Goal: Task Accomplishment & Management: Use online tool/utility

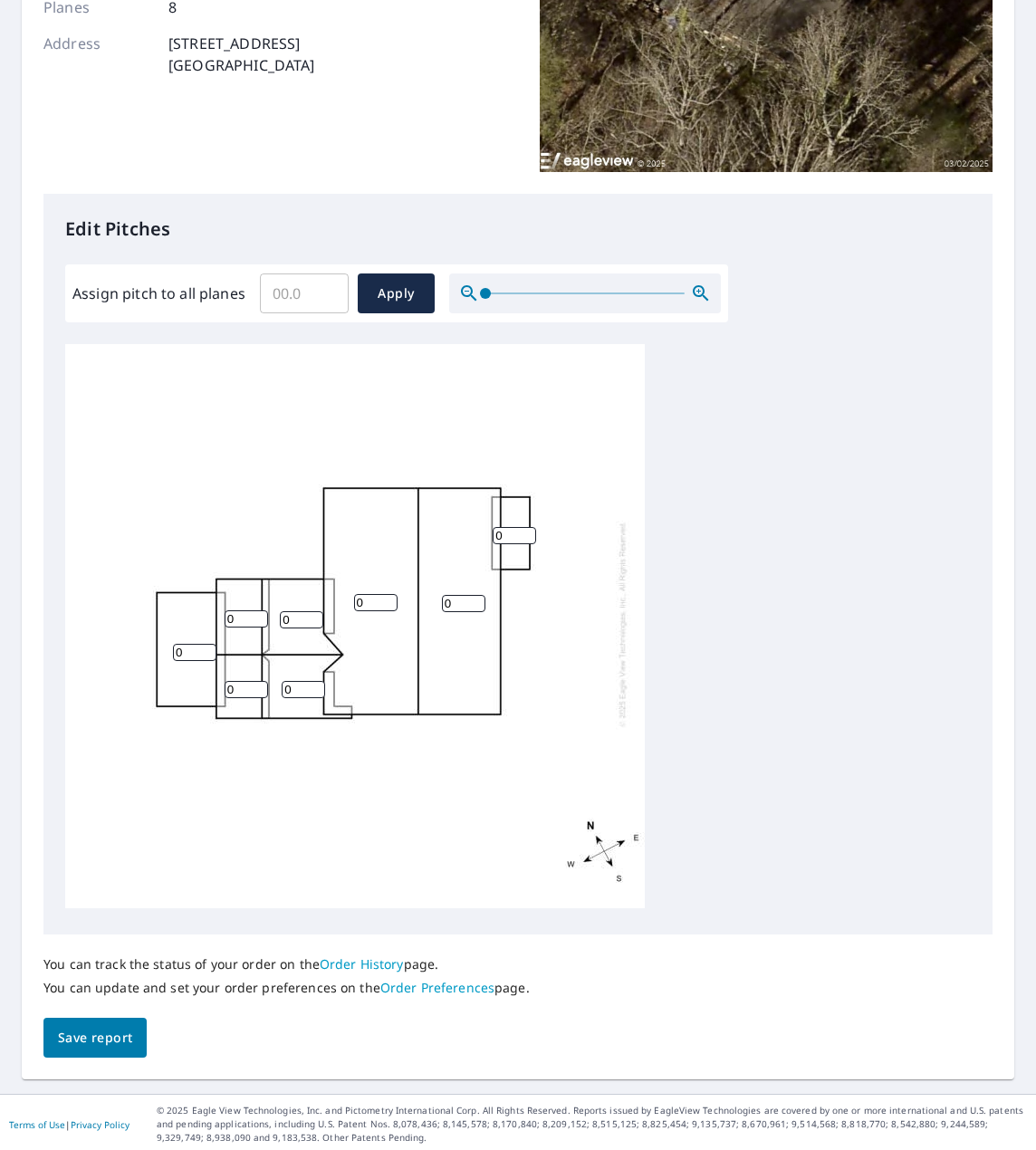
scroll to position [296, 0]
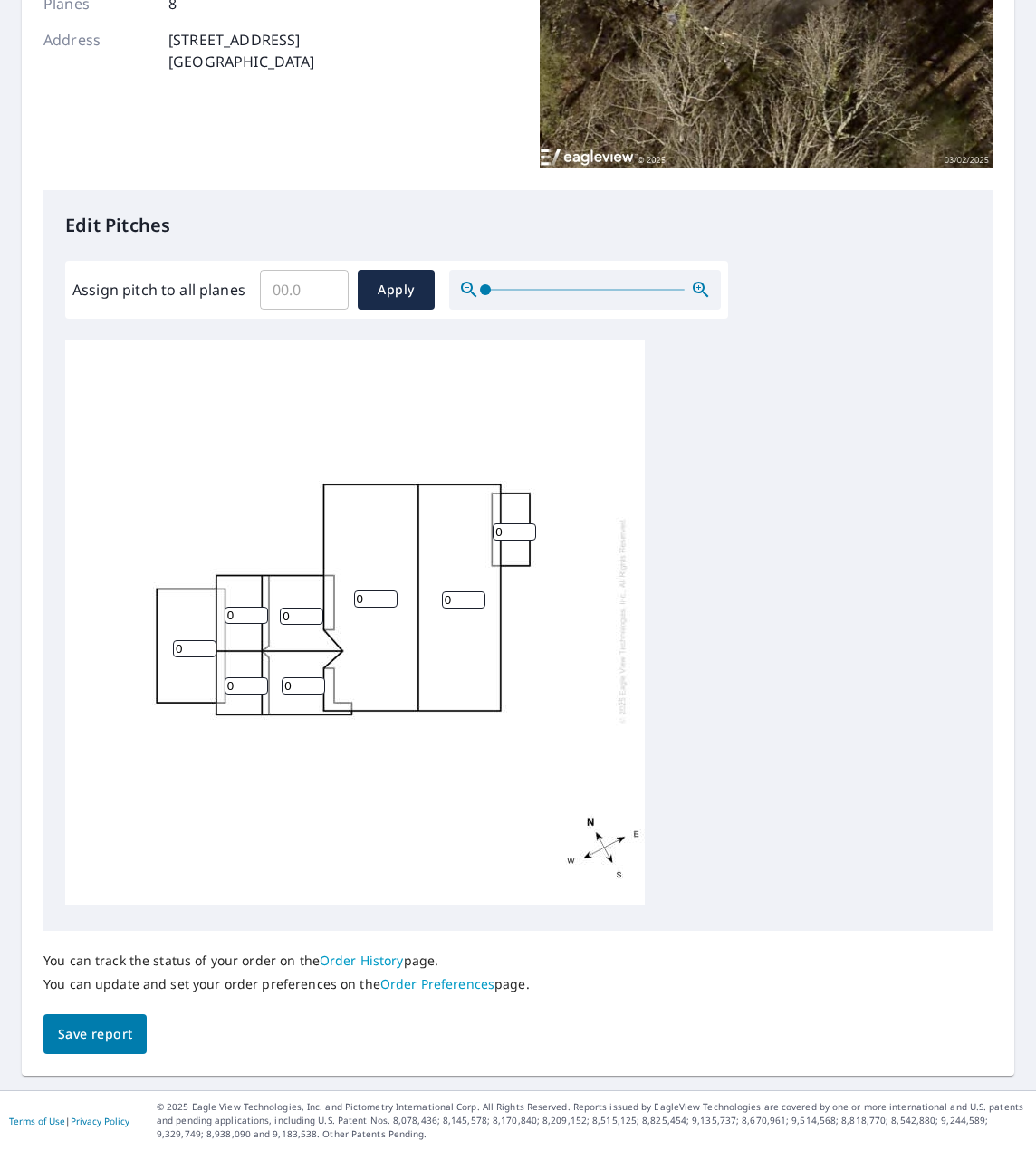
click at [241, 607] on input "0" at bounding box center [246, 615] width 44 height 18
click at [181, 640] on input "0" at bounding box center [195, 648] width 44 height 18
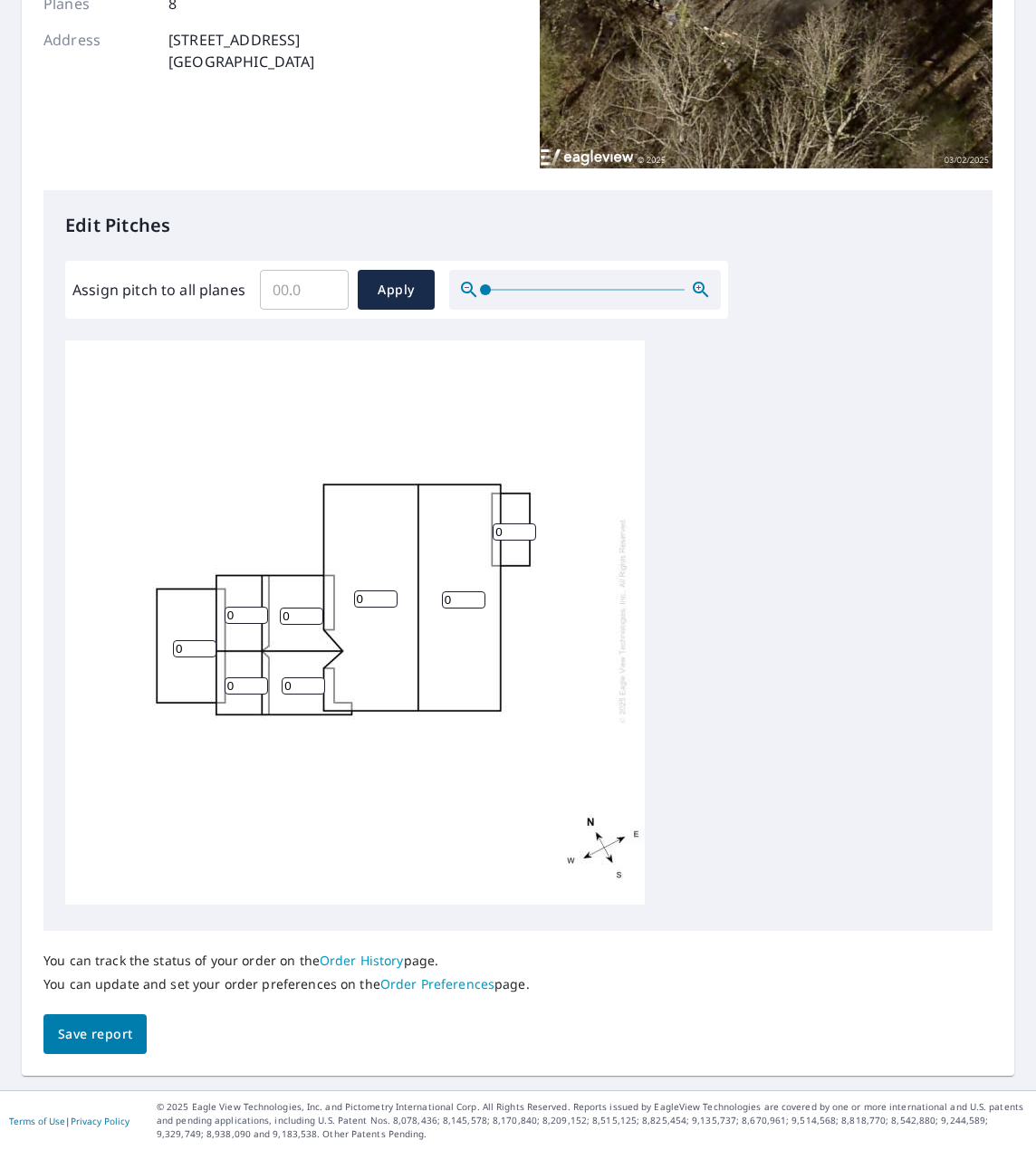
click at [181, 640] on input "0" at bounding box center [195, 648] width 44 height 18
click at [255, 607] on input "0" at bounding box center [246, 615] width 44 height 18
click at [250, 607] on input "0" at bounding box center [246, 615] width 44 height 18
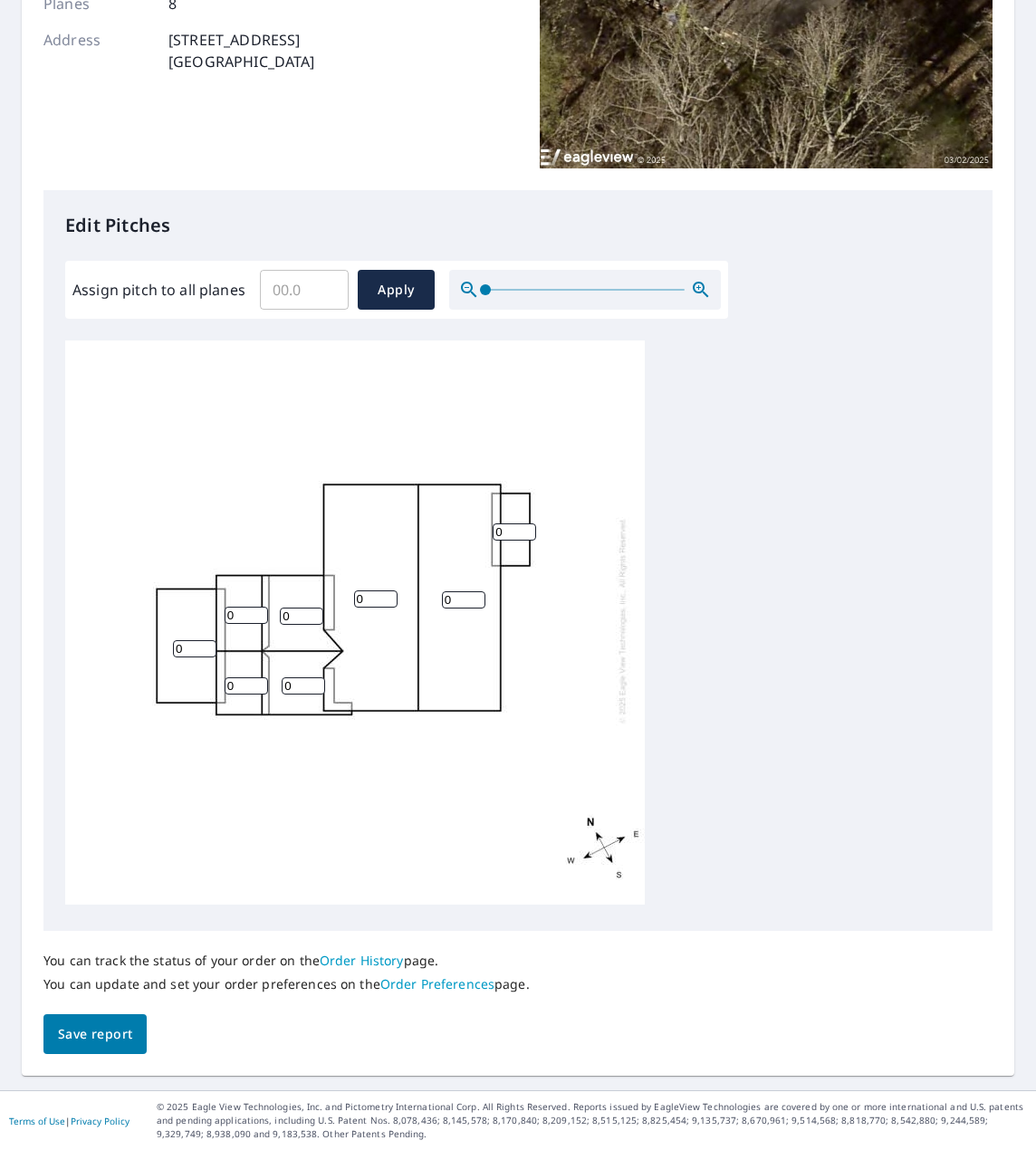
click at [250, 607] on input "0" at bounding box center [246, 615] width 44 height 18
type input "4"
click at [237, 680] on input "0" at bounding box center [246, 686] width 44 height 18
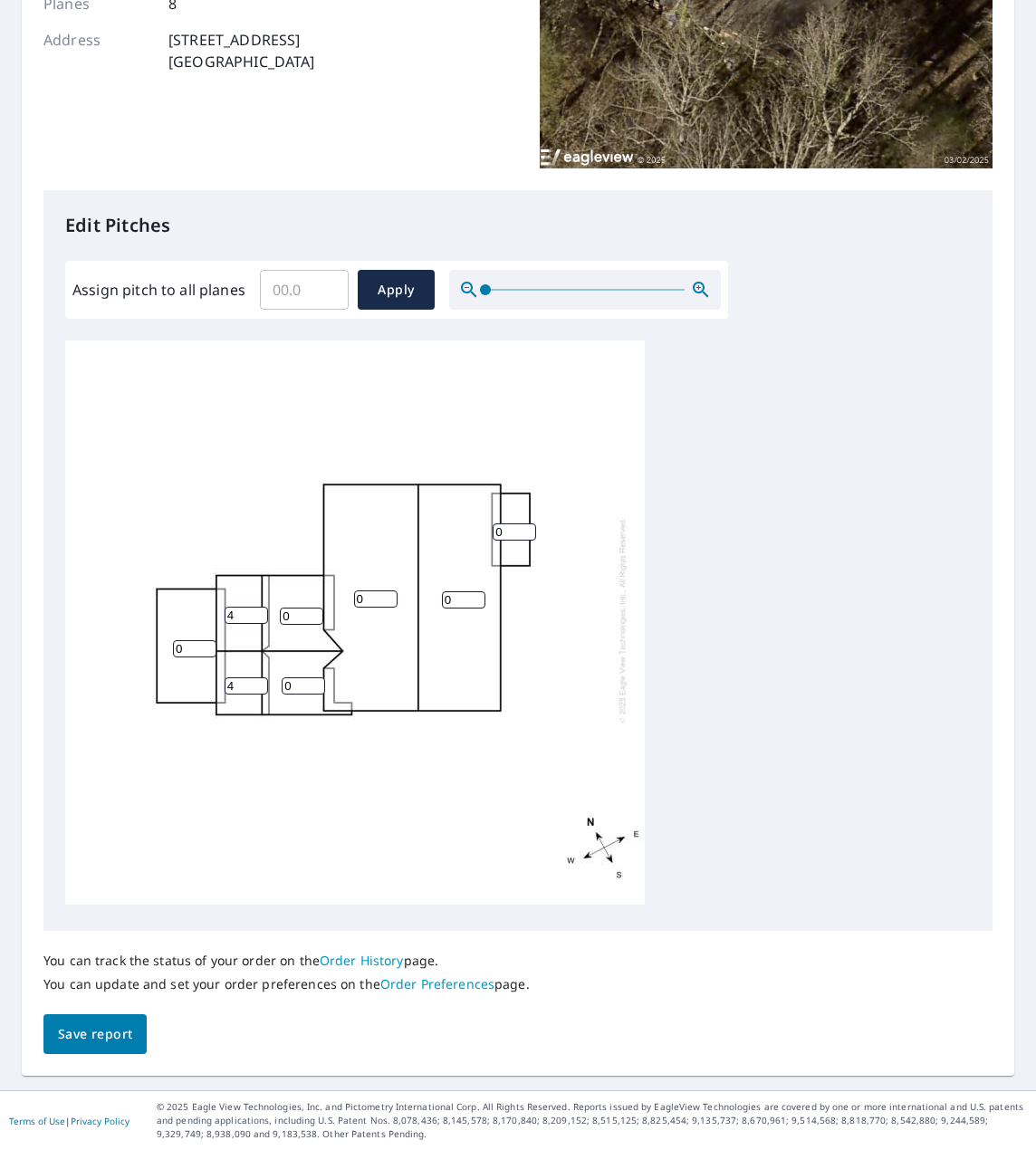
type input "4"
click at [297, 607] on input "0" at bounding box center [301, 616] width 44 height 18
click at [247, 607] on input "4" at bounding box center [246, 615] width 44 height 18
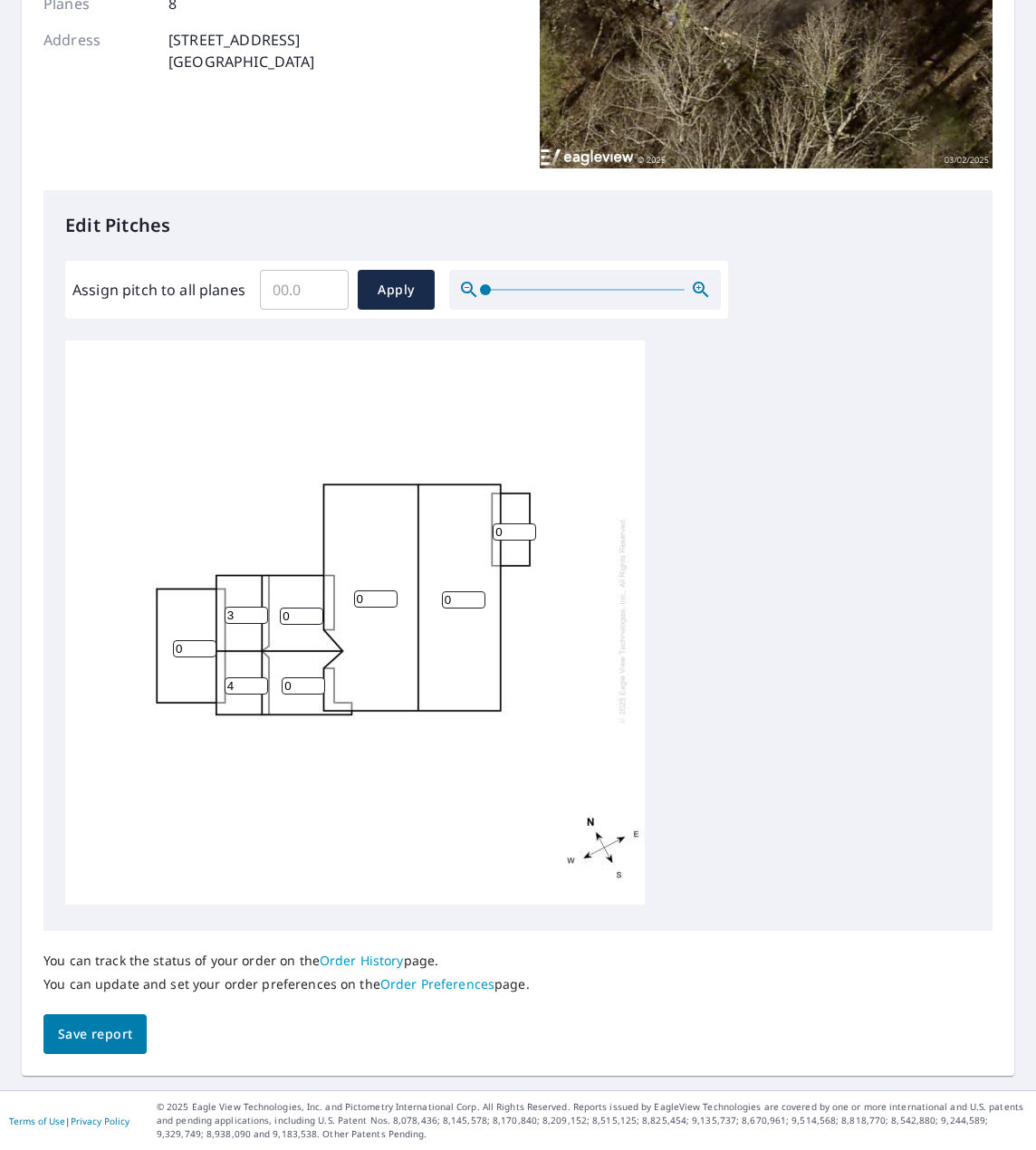
type input "3"
click at [237, 678] on input "4" at bounding box center [246, 686] width 44 height 18
type input "3"
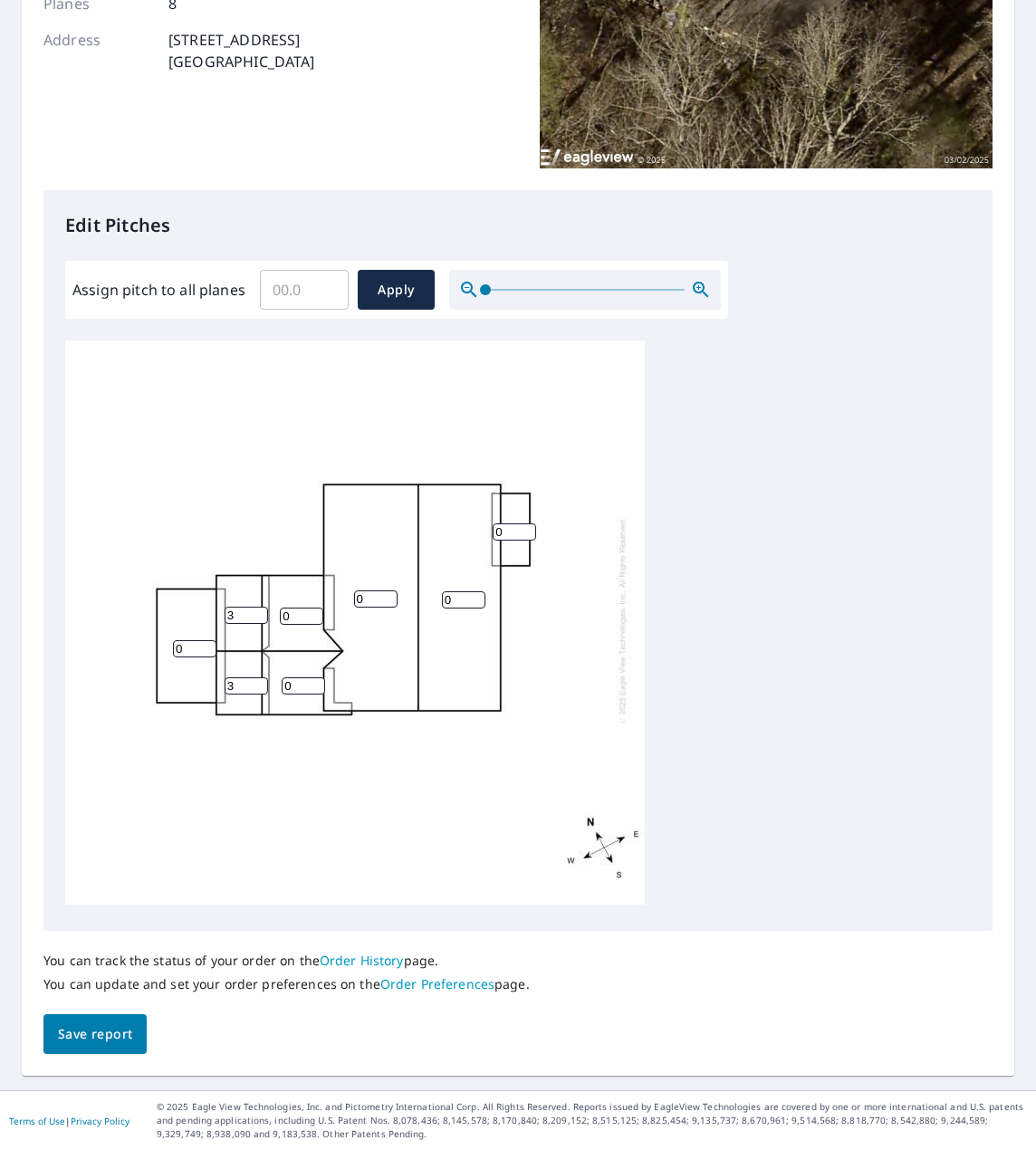
click at [295, 607] on input "0" at bounding box center [301, 616] width 44 height 18
type input "3"
click at [305, 678] on input "0" at bounding box center [303, 686] width 44 height 18
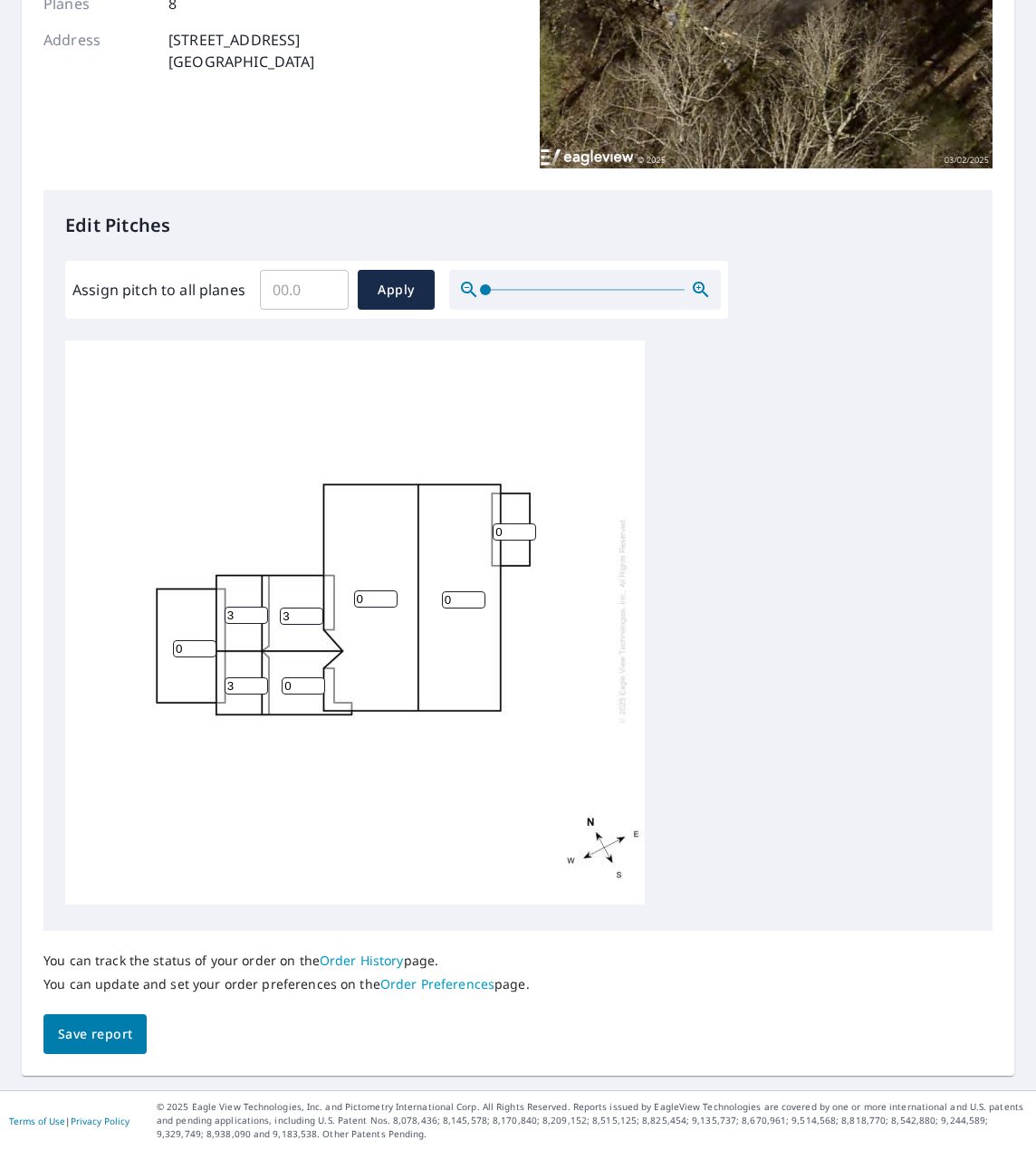
click at [305, 678] on input "0" at bounding box center [303, 686] width 44 height 18
type input "3"
click at [361, 591] on input "0" at bounding box center [376, 599] width 44 height 18
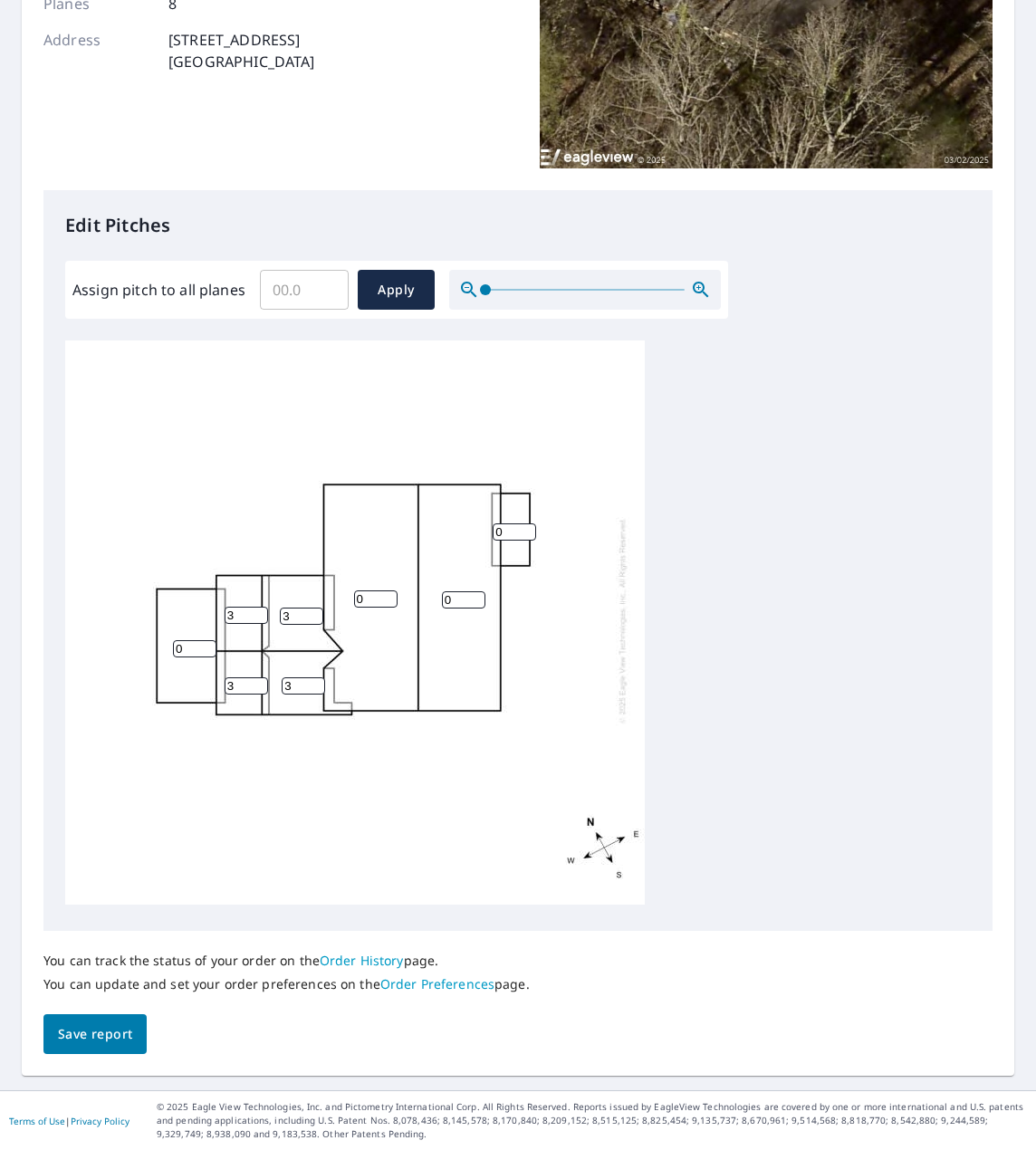
click at [361, 591] on input "0" at bounding box center [376, 599] width 44 height 18
type input "3"
click at [463, 592] on input "0" at bounding box center [464, 600] width 44 height 18
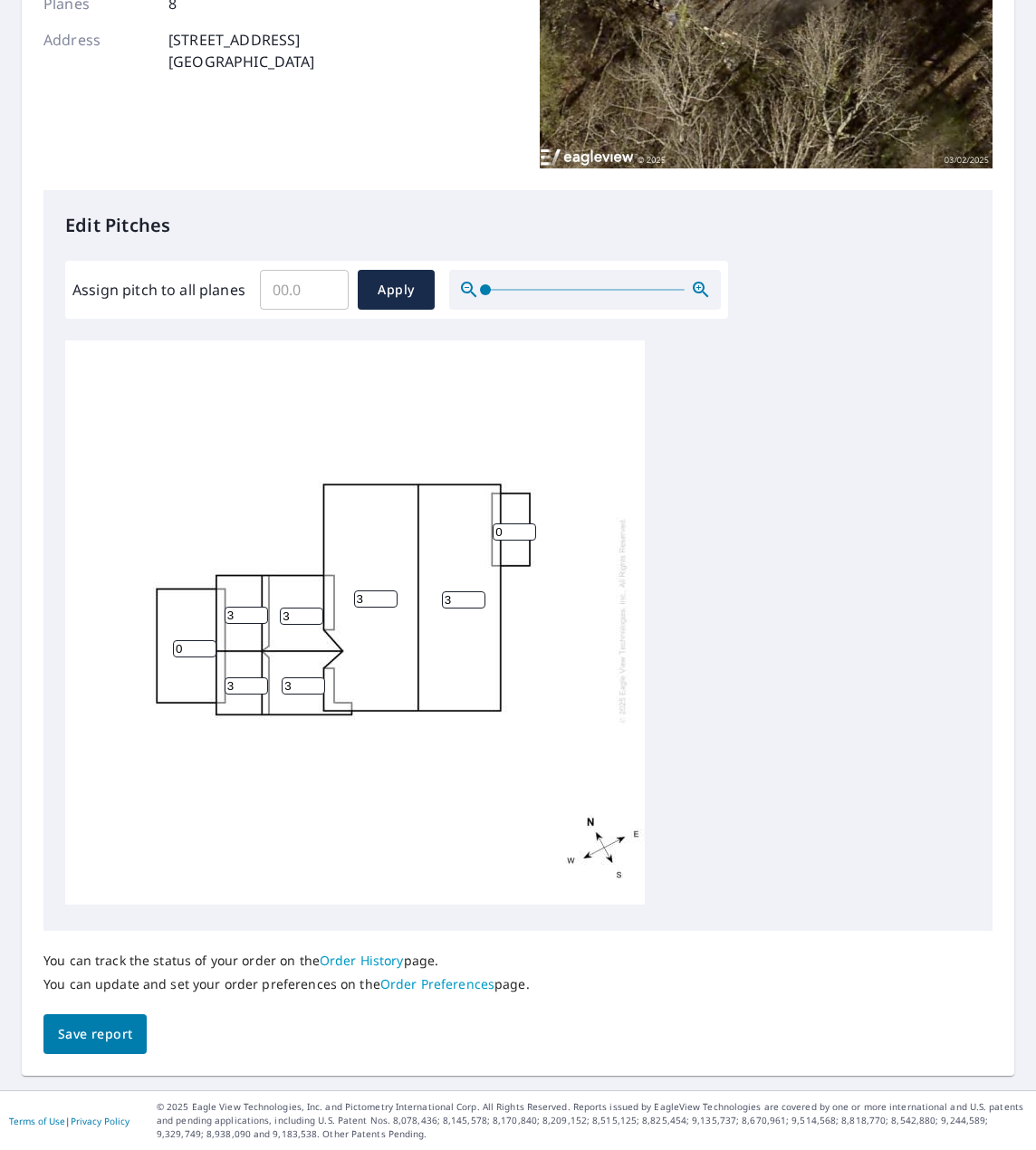
type input "3"
click at [313, 284] on input "Assign pitch to all planes" at bounding box center [304, 289] width 89 height 51
type input "3"
click at [83, 1030] on span "Save report" at bounding box center [96, 1035] width 74 height 22
click at [512, 523] on input "0" at bounding box center [514, 531] width 44 height 18
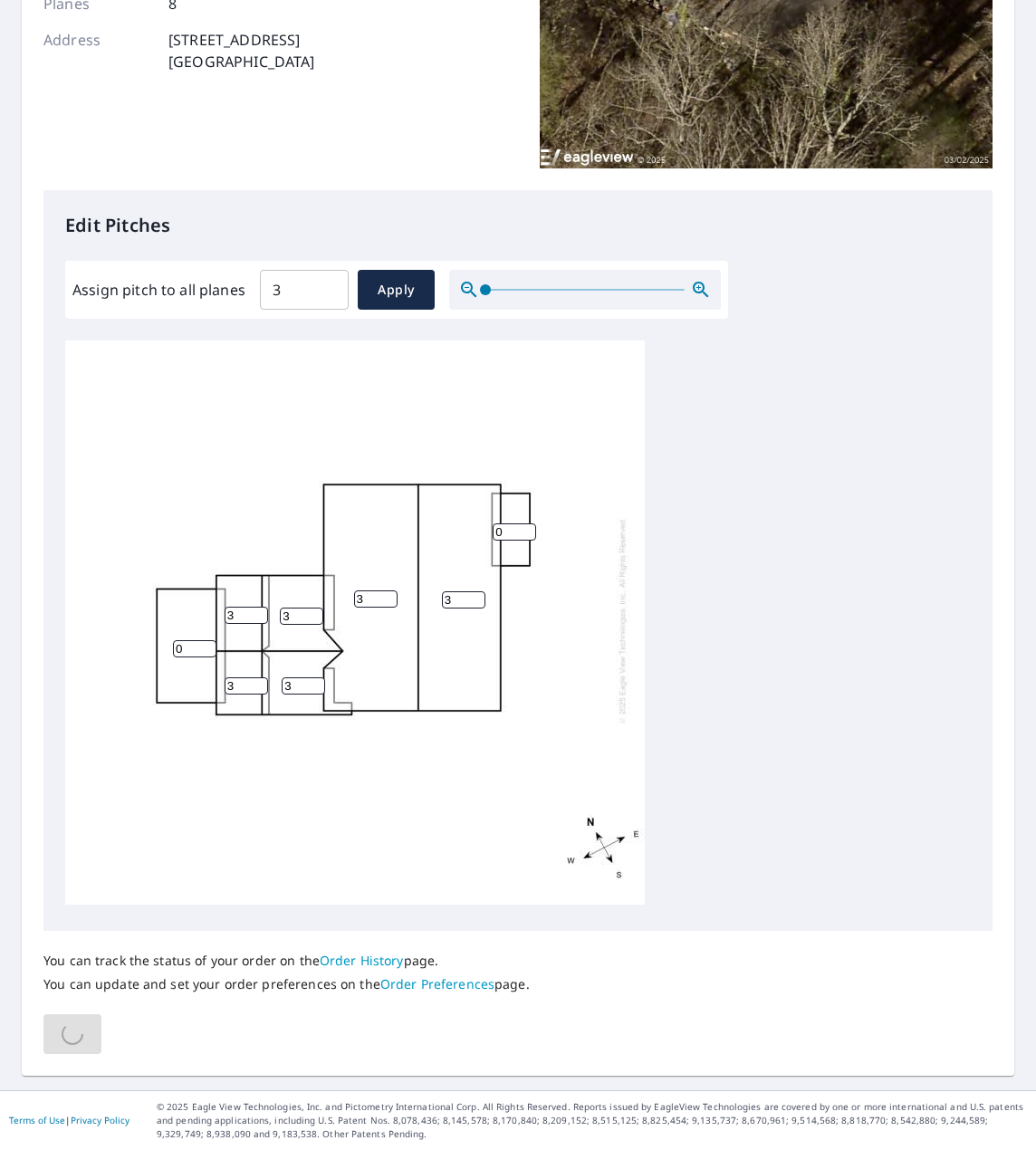
click at [512, 523] on input "0" at bounding box center [514, 531] width 44 height 18
type input "3"
click at [390, 300] on span "Apply" at bounding box center [396, 290] width 48 height 22
type input "3"
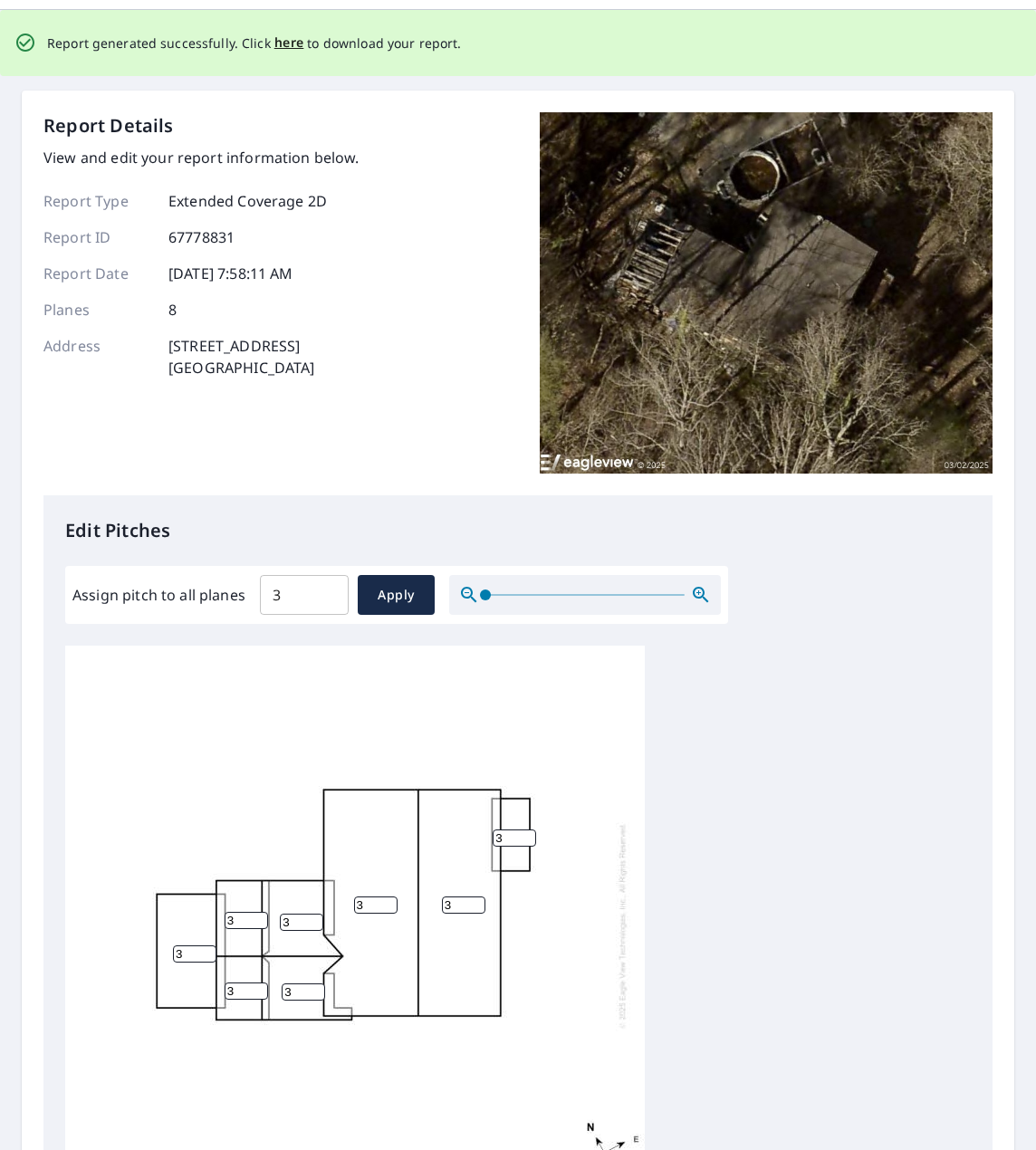
scroll to position [0, 0]
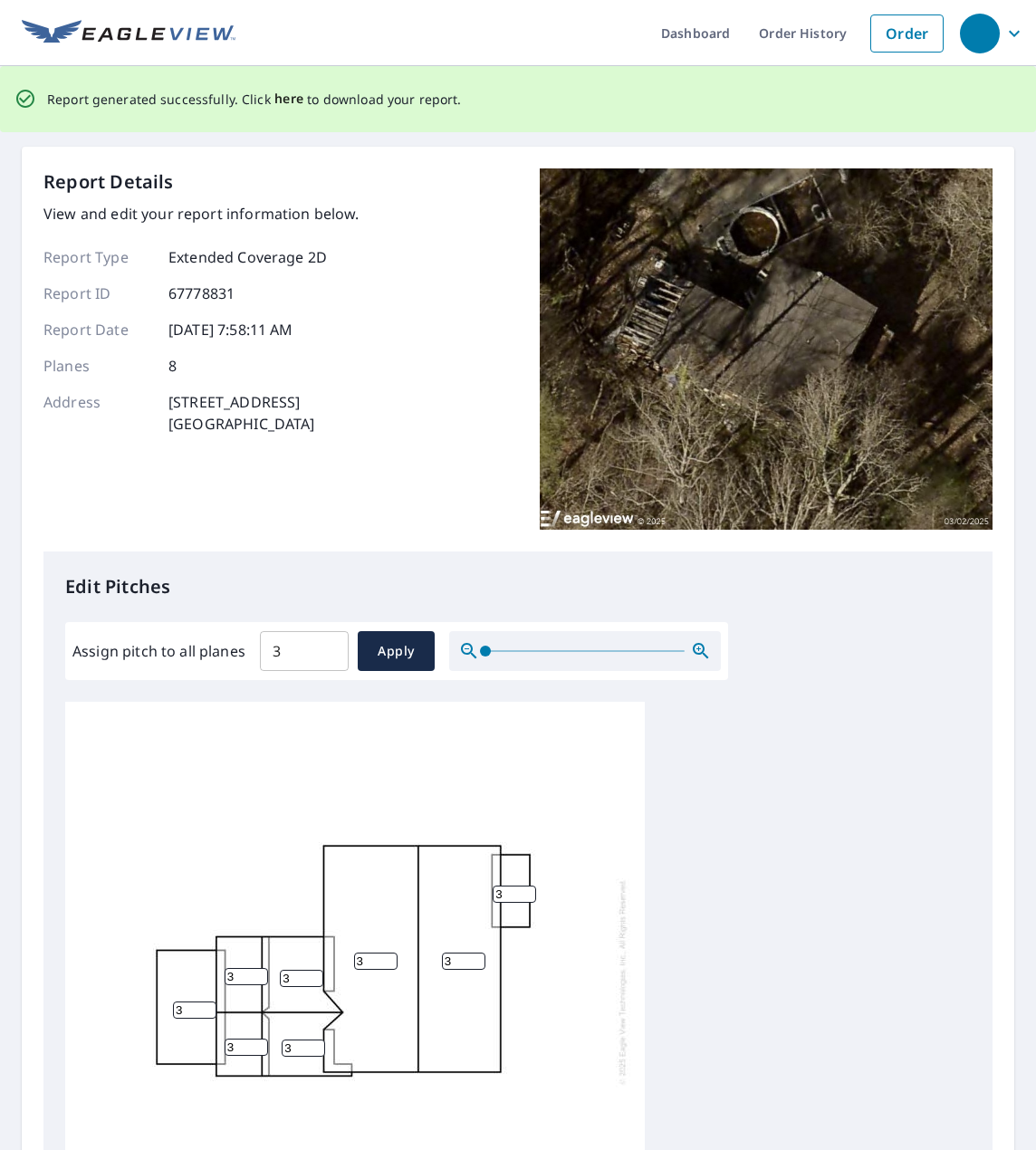
click at [282, 96] on span "here" at bounding box center [289, 99] width 30 height 22
